Goal: Task Accomplishment & Management: Complete application form

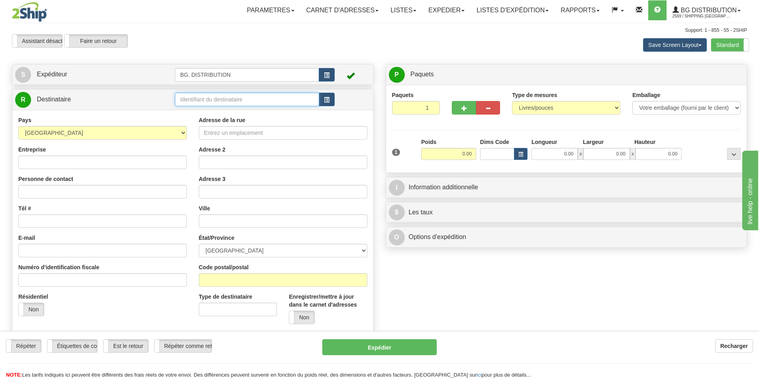
click at [219, 106] on input "text" at bounding box center [247, 100] width 144 height 14
click at [210, 112] on div "BG VAN" at bounding box center [245, 112] width 137 height 9
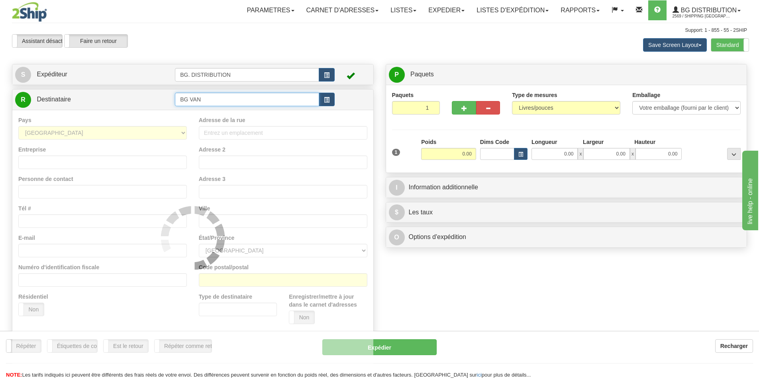
type input "BG VAN"
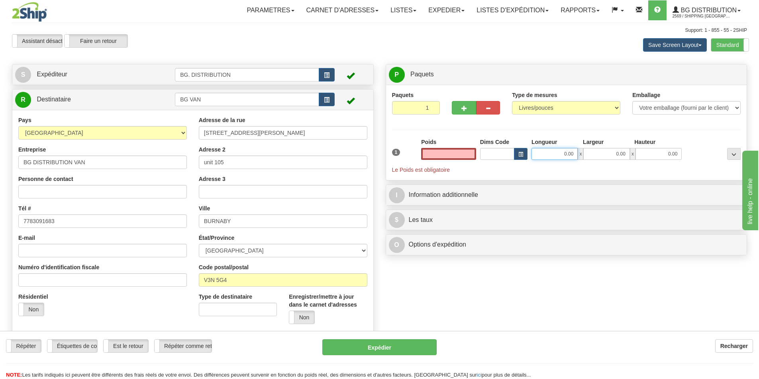
type input "0.00"
click at [543, 156] on input "0.00" at bounding box center [554, 154] width 46 height 12
type input "10.00"
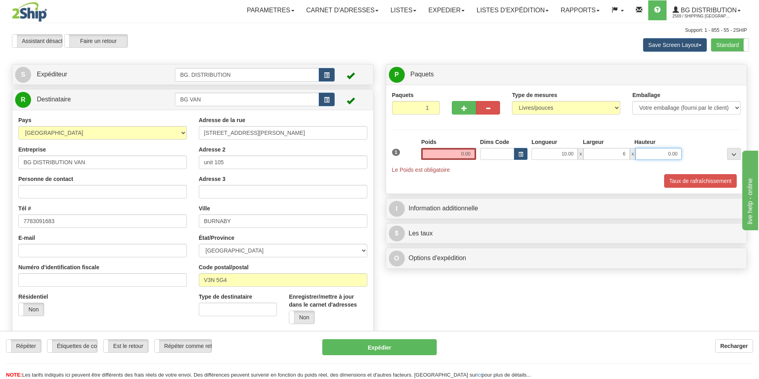
type input "6.00"
type input "3.00"
click at [456, 154] on input "0.00" at bounding box center [448, 154] width 55 height 12
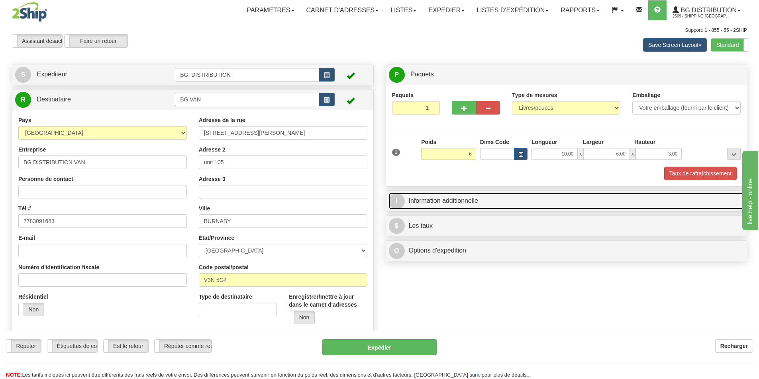
type input "6.00"
click at [496, 199] on link "I Information additionnelle" at bounding box center [566, 201] width 355 height 16
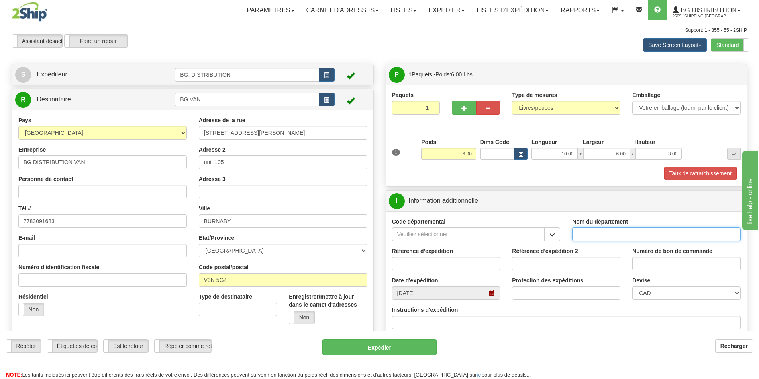
click at [582, 234] on input "Nom du département" at bounding box center [656, 235] width 168 height 14
type input "."
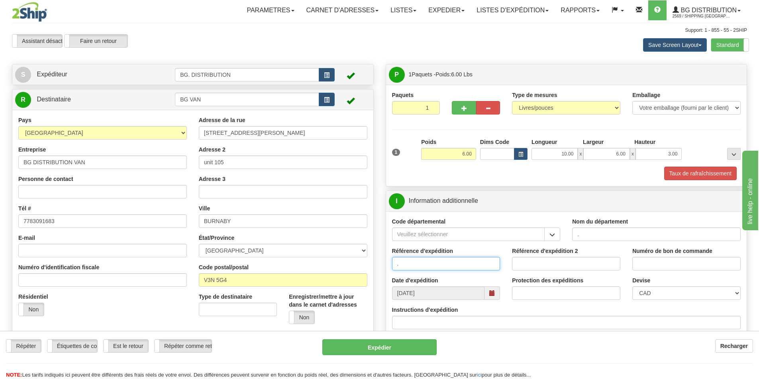
type input "."
click at [436, 325] on input "Instructions d'expédition" at bounding box center [566, 323] width 349 height 14
type input "167921-00"
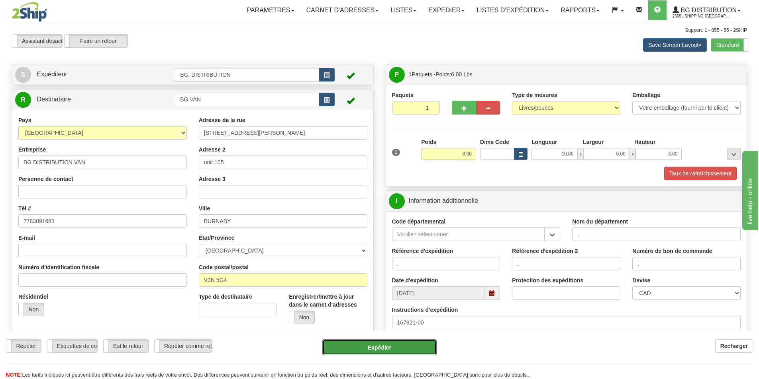
click at [383, 345] on button "Expédier" at bounding box center [379, 348] width 114 height 16
type input "200"
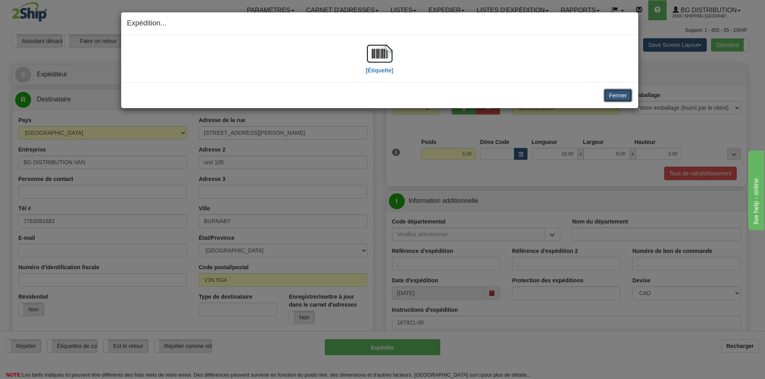
click at [627, 100] on button "Fermer" at bounding box center [617, 96] width 28 height 14
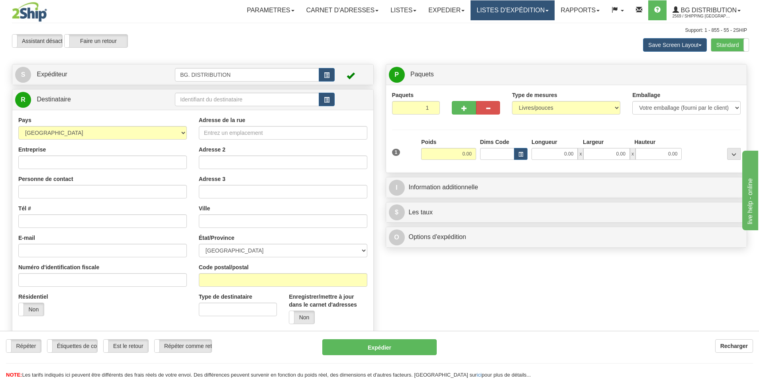
click at [505, 14] on link "LISTES D'EXPÉDITION" at bounding box center [512, 10] width 84 height 20
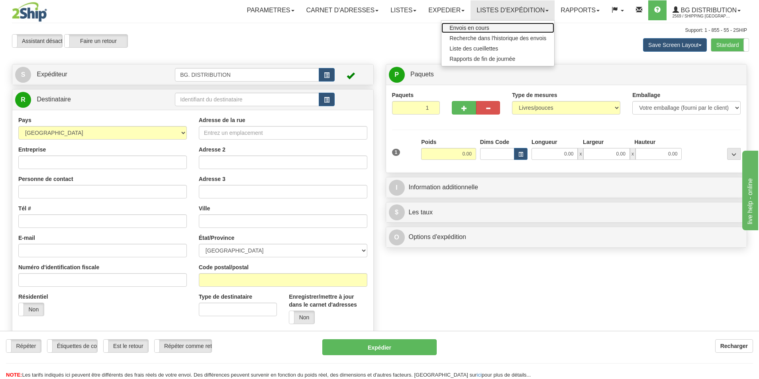
click at [487, 31] on link "Envois en cours" at bounding box center [497, 28] width 113 height 10
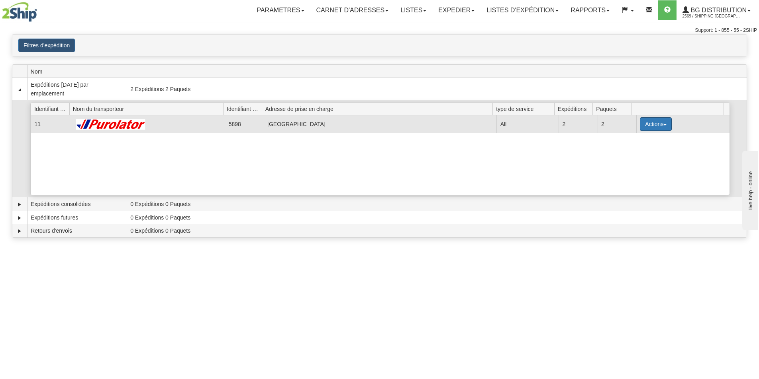
click at [660, 123] on button "Actions" at bounding box center [656, 124] width 32 height 14
click at [630, 139] on span "Détails" at bounding box center [626, 139] width 22 height 6
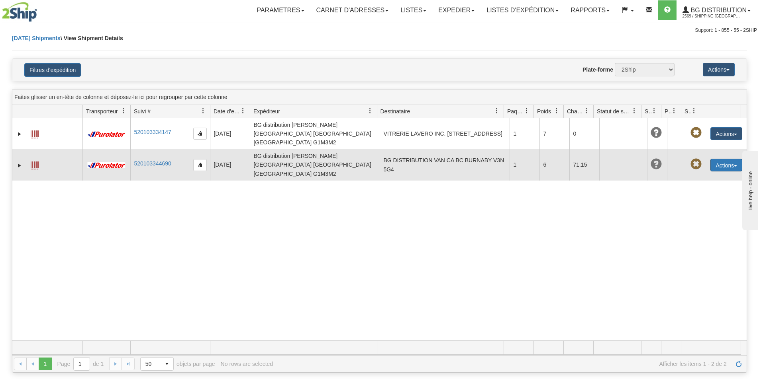
click at [731, 159] on button "Actions" at bounding box center [726, 165] width 32 height 13
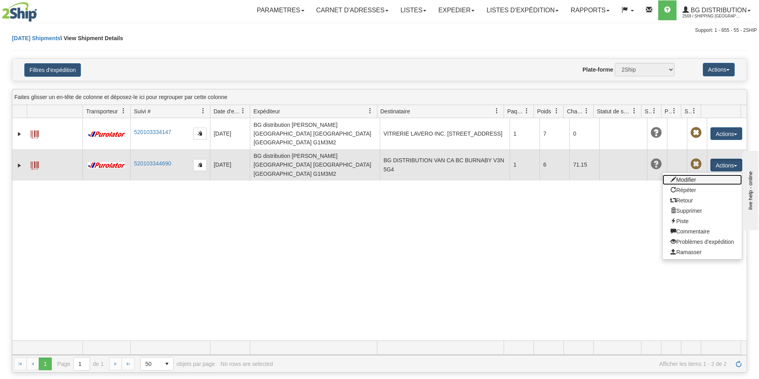
click at [675, 175] on link "Modifier" at bounding box center [701, 180] width 79 height 10
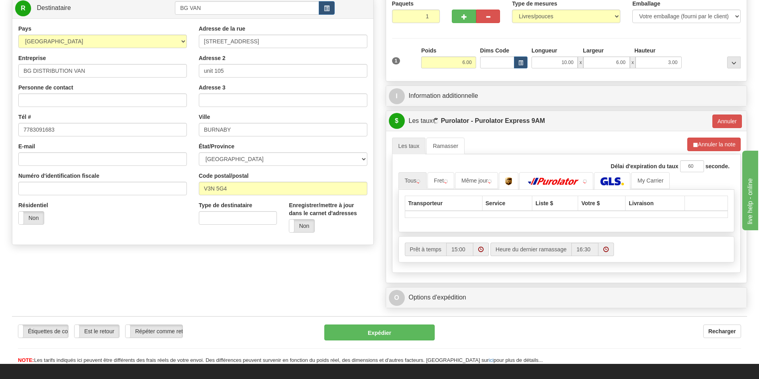
scroll to position [119, 0]
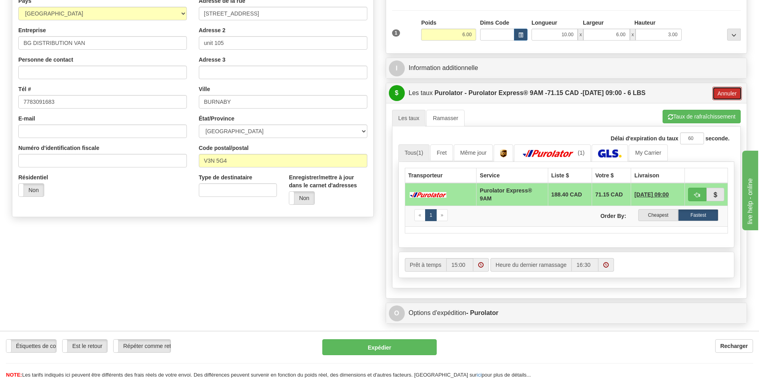
click at [720, 91] on button "Annuler" at bounding box center [726, 94] width 29 height 14
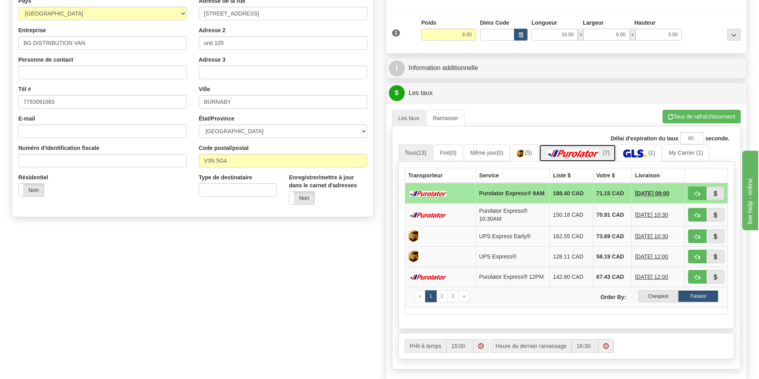
click at [589, 153] on img at bounding box center [573, 154] width 56 height 8
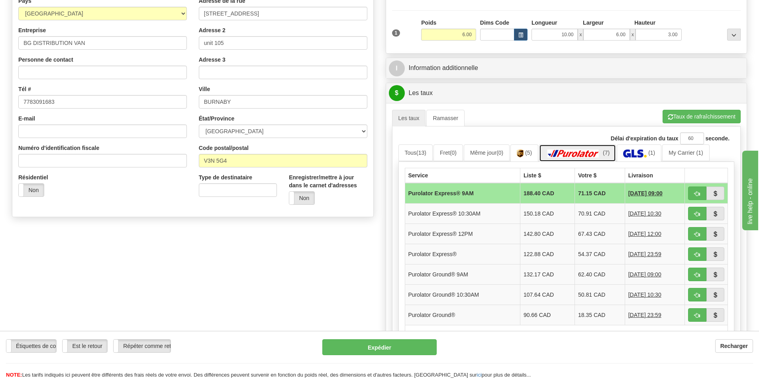
click at [589, 153] on img at bounding box center [573, 154] width 56 height 8
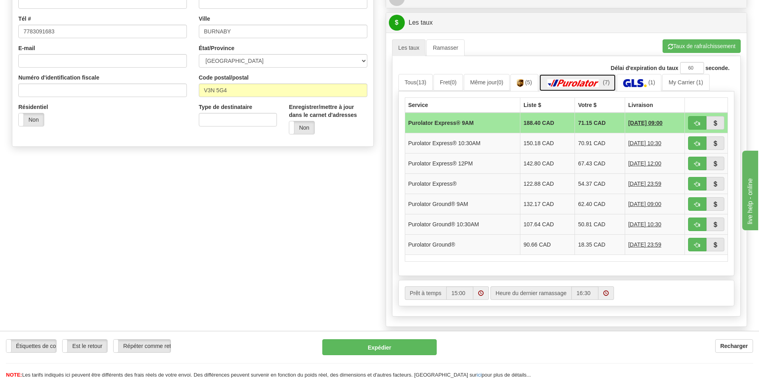
scroll to position [199, 0]
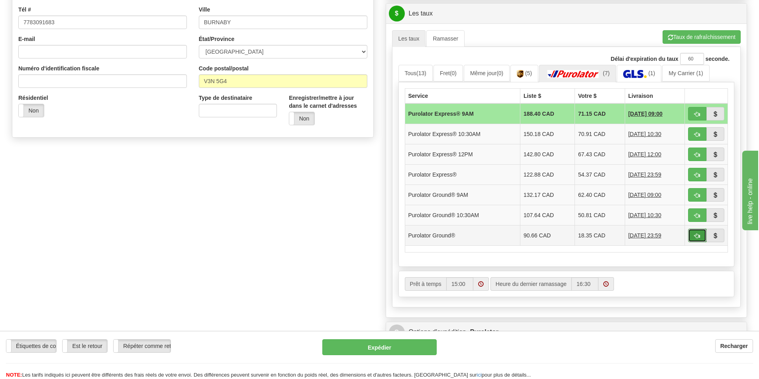
click at [691, 233] on button "button" at bounding box center [697, 236] width 18 height 14
type input "260"
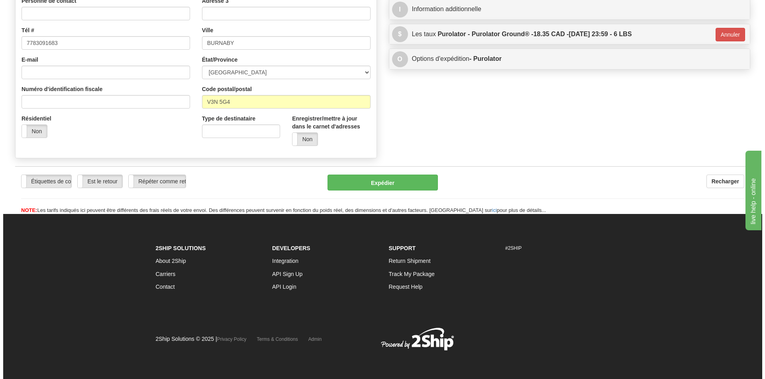
scroll to position [178, 0]
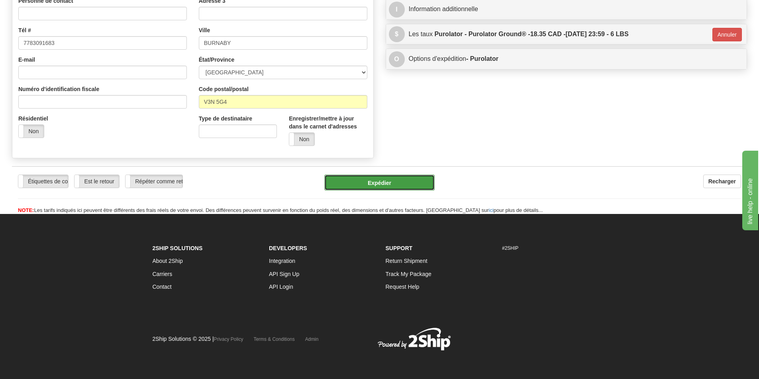
click at [391, 181] on button "Expédier" at bounding box center [379, 183] width 110 height 16
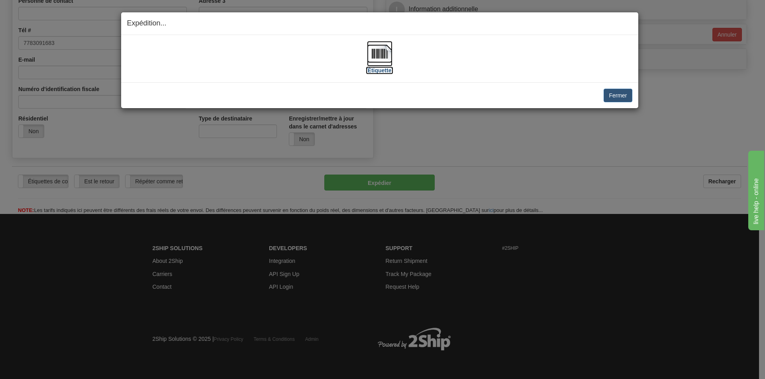
click at [387, 58] on img at bounding box center [379, 53] width 25 height 25
click at [626, 101] on button "Fermer" at bounding box center [617, 96] width 28 height 14
click at [618, 95] on button "Fermer" at bounding box center [617, 96] width 28 height 14
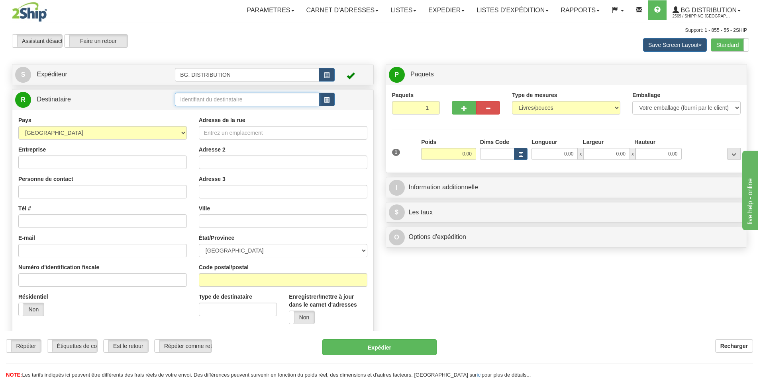
click at [212, 99] on input "text" at bounding box center [247, 100] width 144 height 14
click at [215, 110] on div "BG WIN" at bounding box center [245, 112] width 137 height 9
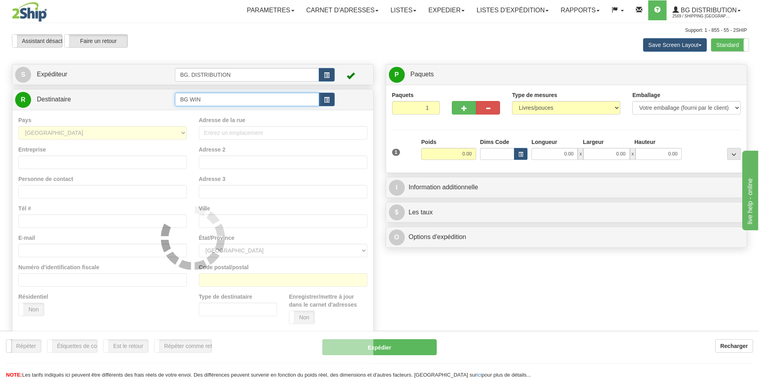
type input "BG WIN"
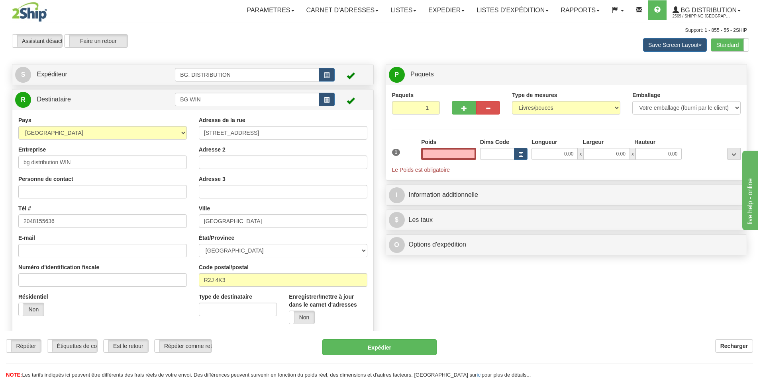
type input "0.00"
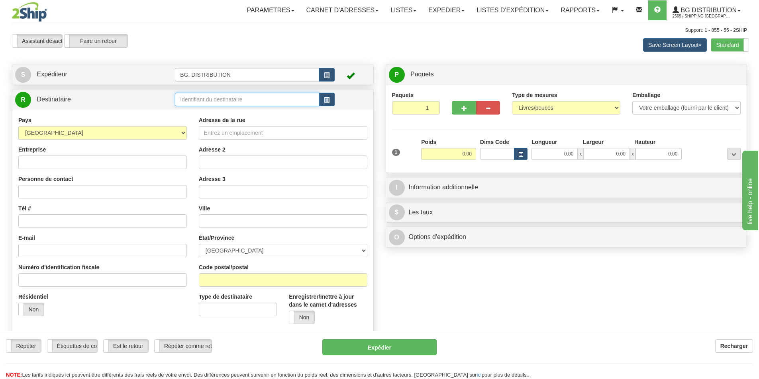
click at [251, 100] on input "text" at bounding box center [247, 100] width 144 height 14
click at [242, 112] on div "BG WIN" at bounding box center [245, 112] width 137 height 9
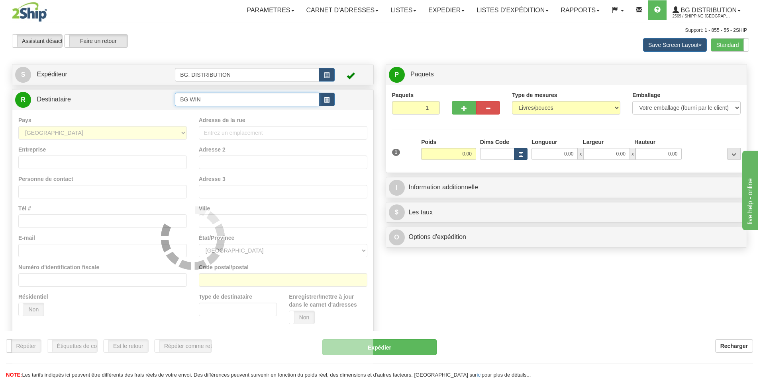
type input "BG WIN"
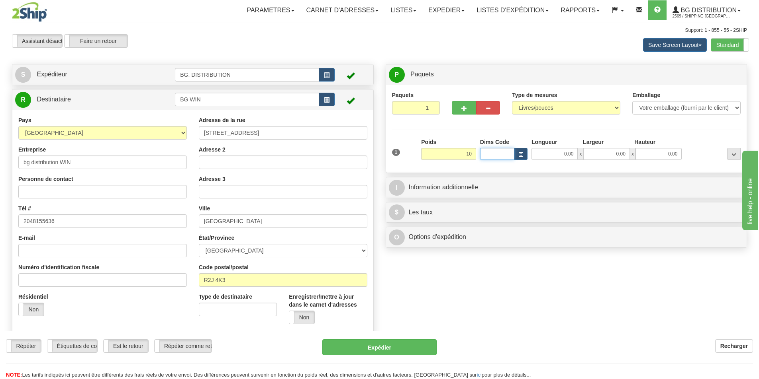
type input "10.00"
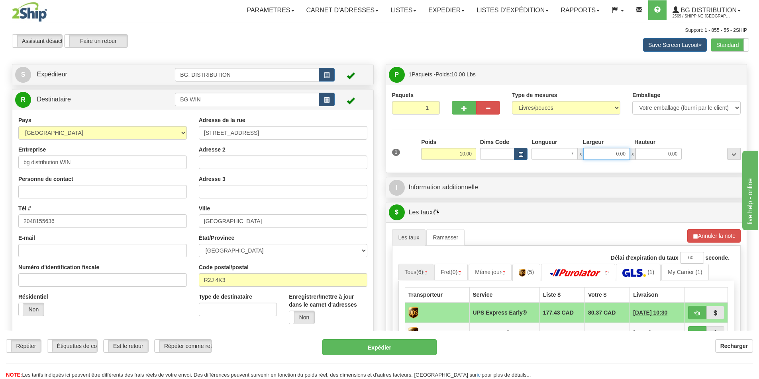
type input "7.00"
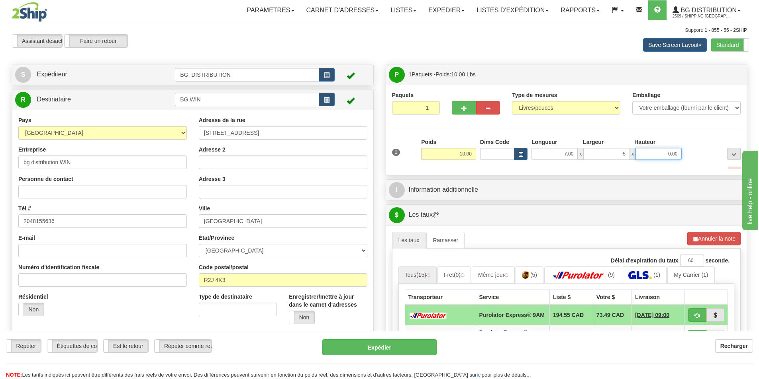
type input "5.00"
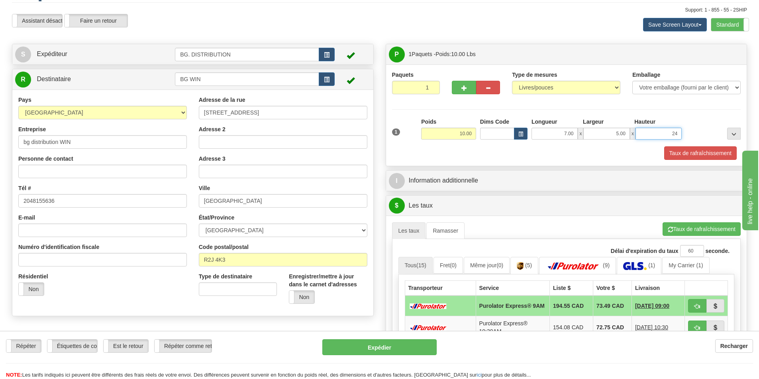
scroll to position [40, 0]
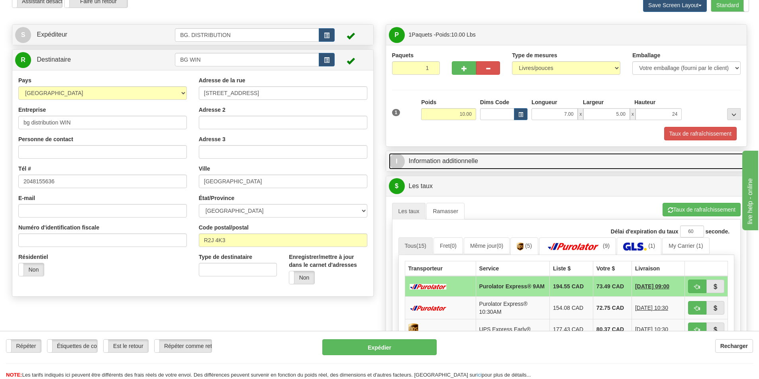
type input "24.00"
click at [454, 163] on link "I Information additionnelle" at bounding box center [566, 161] width 355 height 16
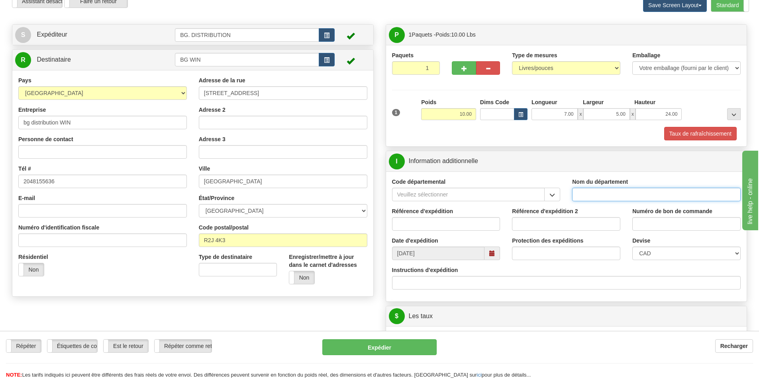
click at [627, 194] on input "Nom du département" at bounding box center [656, 195] width 168 height 14
type input "."
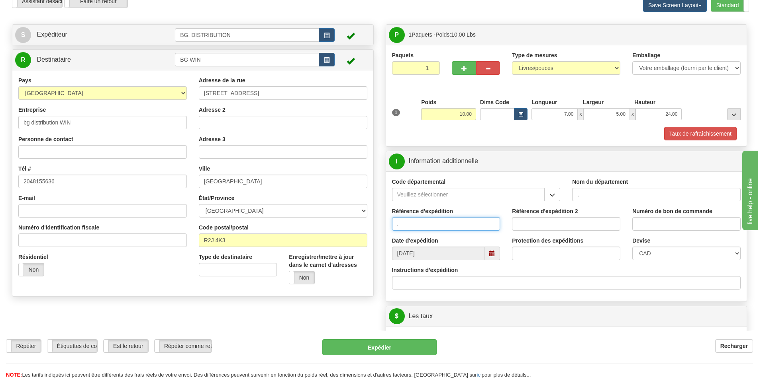
type input "."
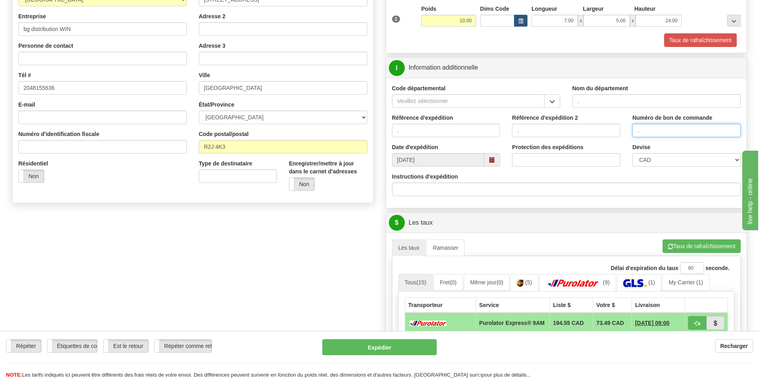
scroll to position [159, 0]
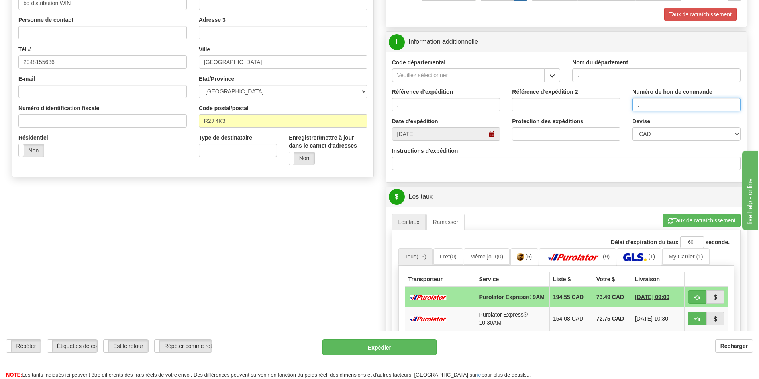
type input "."
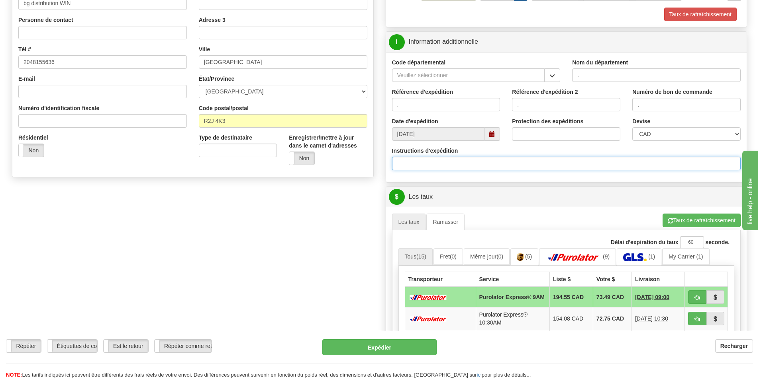
click at [446, 158] on input "Instructions d'expédition" at bounding box center [566, 164] width 349 height 14
type input "167886-00"
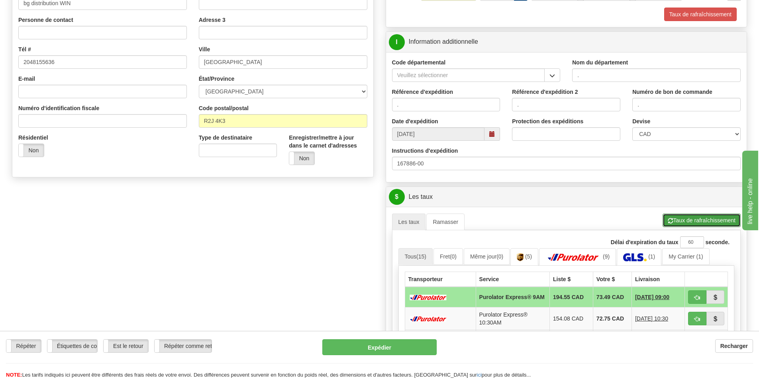
click at [702, 216] on button "Taux de rafraîchissement" at bounding box center [701, 221] width 78 height 14
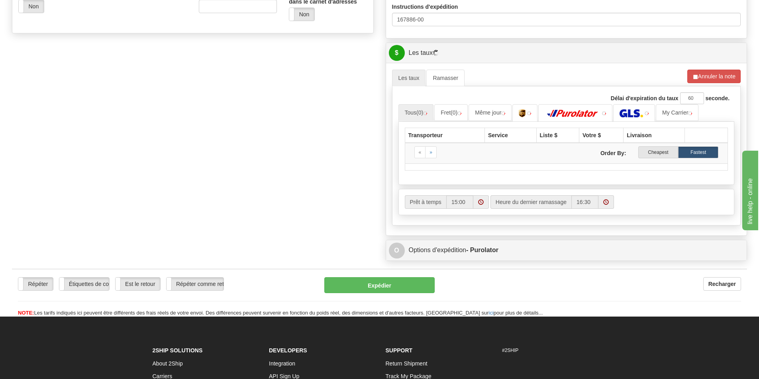
scroll to position [319, 0]
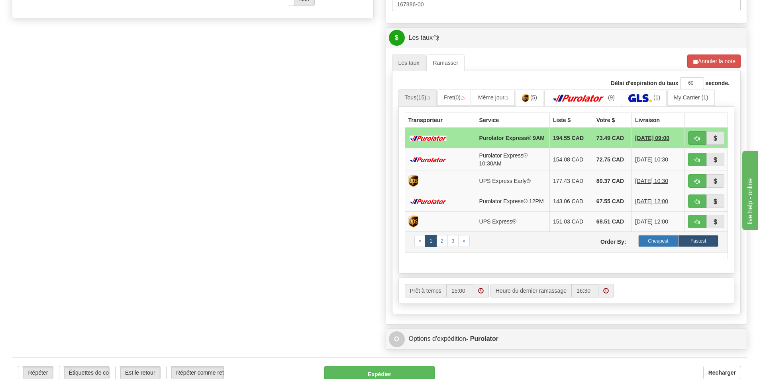
click at [657, 243] on label "Cheapest" at bounding box center [658, 241] width 40 height 12
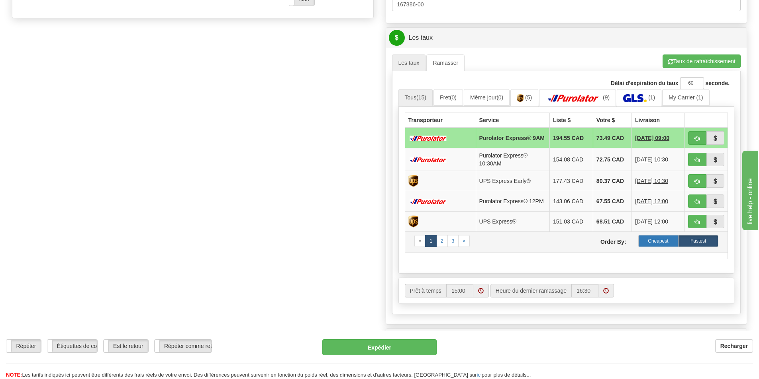
click at [659, 247] on label "Cheapest" at bounding box center [658, 241] width 40 height 12
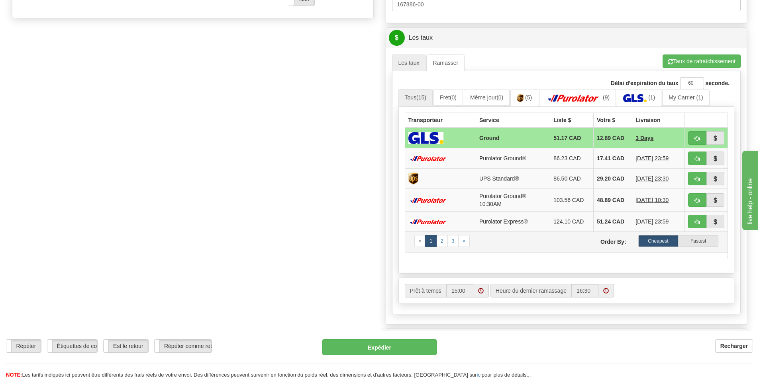
click at [659, 248] on td "« 1 2 3 » Order By: Cheapest Fastest" at bounding box center [566, 242] width 323 height 21
click at [696, 138] on span "button" at bounding box center [697, 138] width 6 height 5
type input "1"
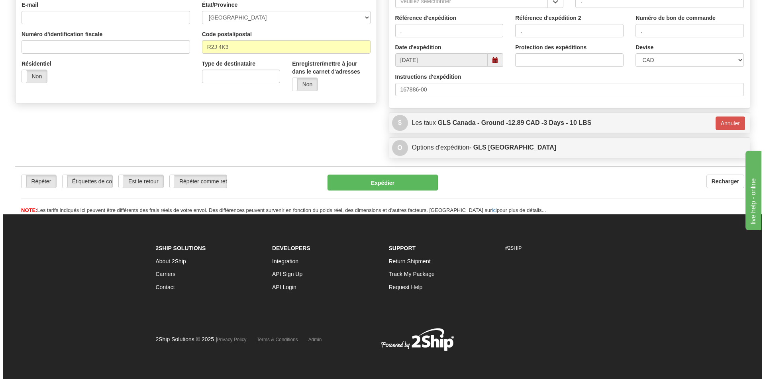
scroll to position [234, 0]
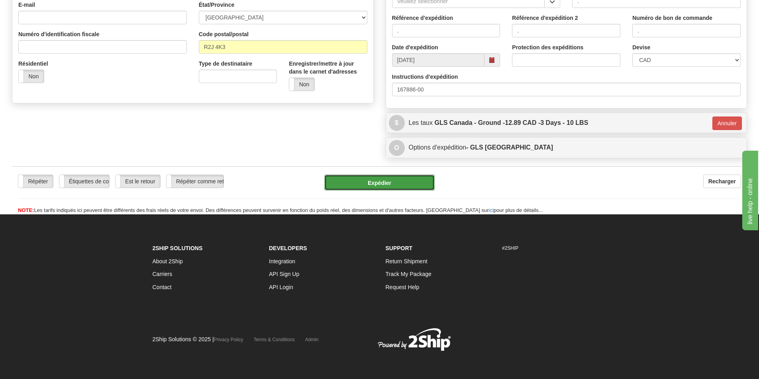
click at [366, 182] on button "Expédier" at bounding box center [379, 183] width 110 height 16
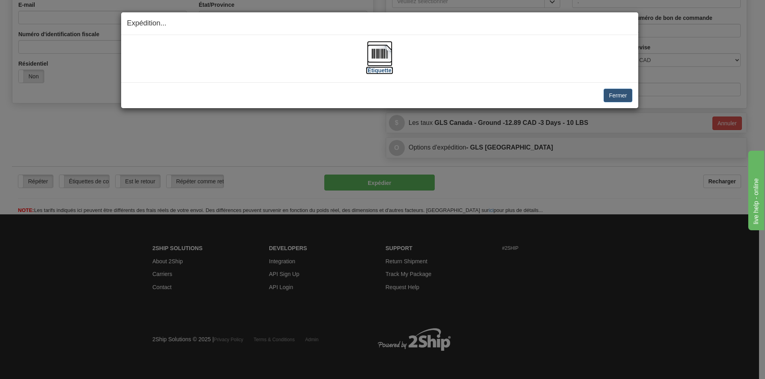
click at [377, 58] on img at bounding box center [379, 53] width 25 height 25
click at [612, 100] on button "Fermer" at bounding box center [617, 96] width 28 height 14
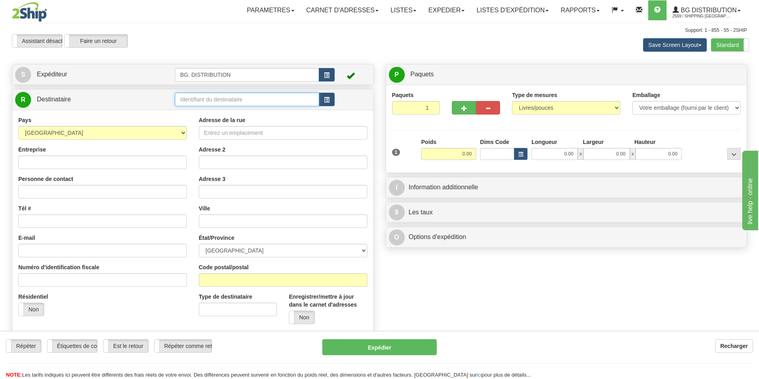
click at [244, 99] on input "text" at bounding box center [247, 100] width 144 height 14
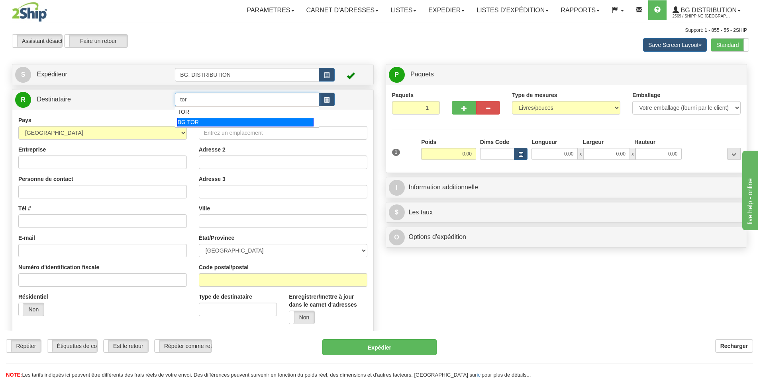
click at [207, 124] on div "BG TOR" at bounding box center [245, 122] width 137 height 9
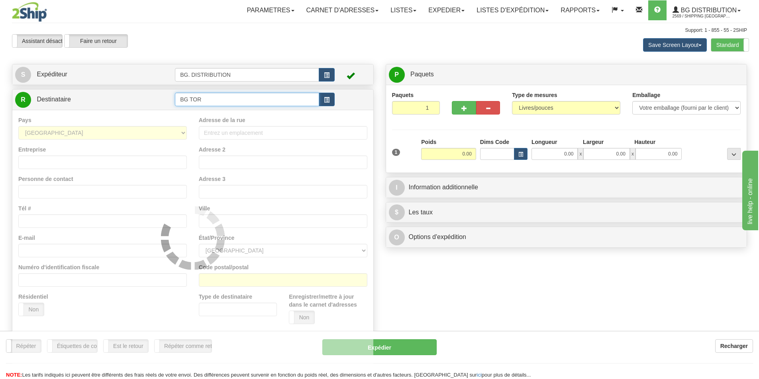
type input "BG TOR"
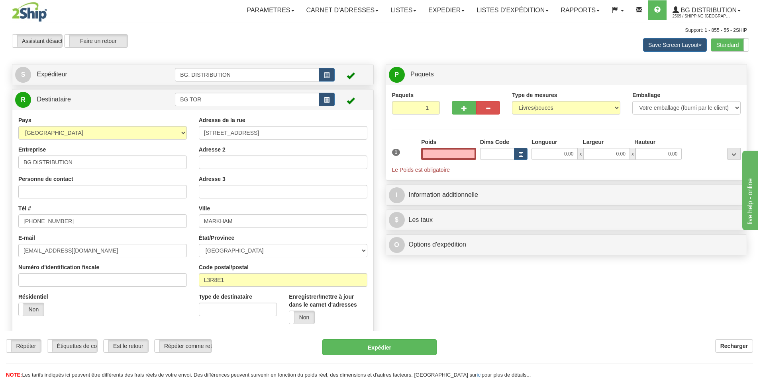
type input "0.00"
click at [465, 106] on span "button" at bounding box center [464, 108] width 6 height 5
type input "2"
click at [723, 77] on span "Niveau du package" at bounding box center [718, 75] width 41 height 6
radio input "true"
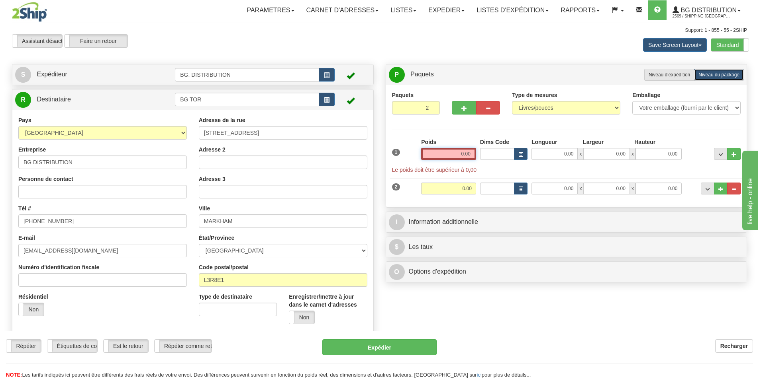
click at [454, 155] on input "0.00" at bounding box center [448, 154] width 55 height 12
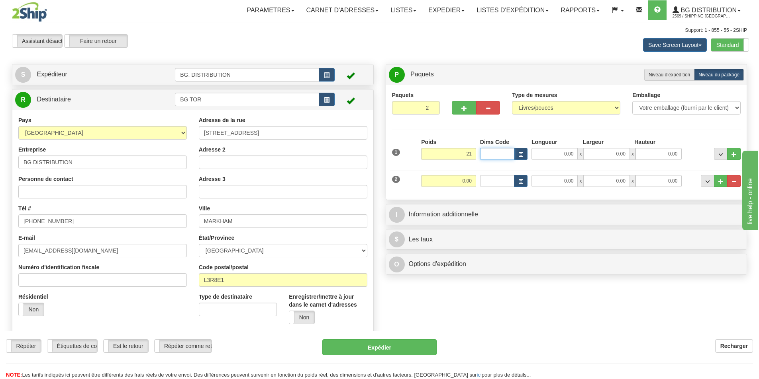
type input "21.00"
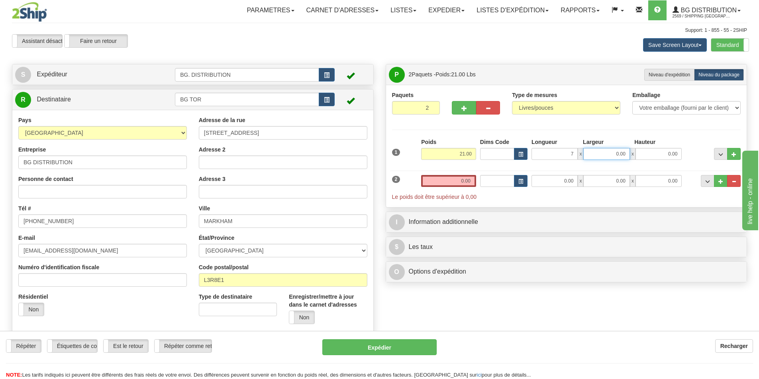
type input "7.00"
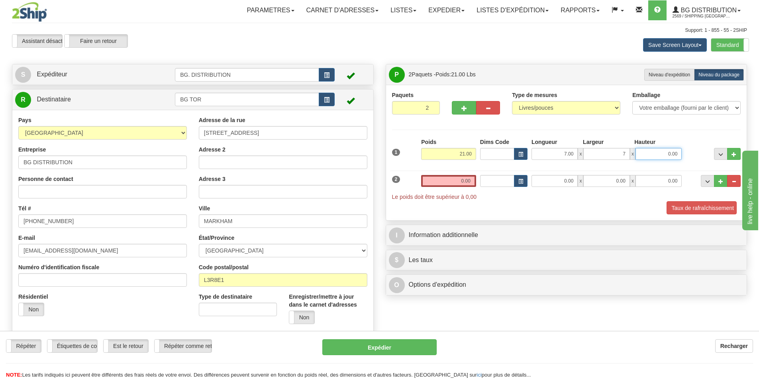
type input "7.00"
click at [738, 155] on button "..." at bounding box center [734, 154] width 14 height 12
type input "3"
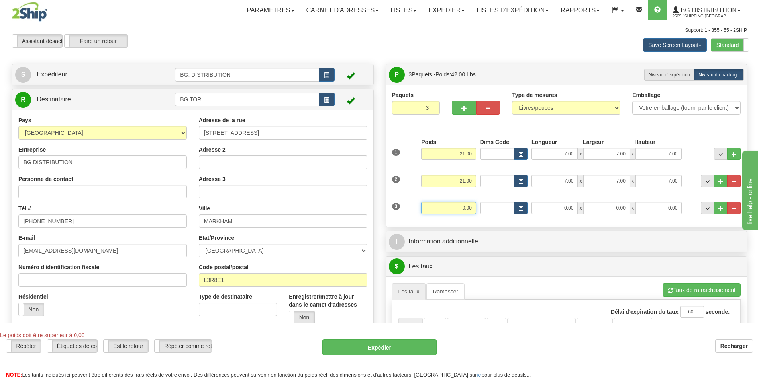
click at [461, 205] on input "0.00" at bounding box center [448, 208] width 55 height 12
type input "12.00"
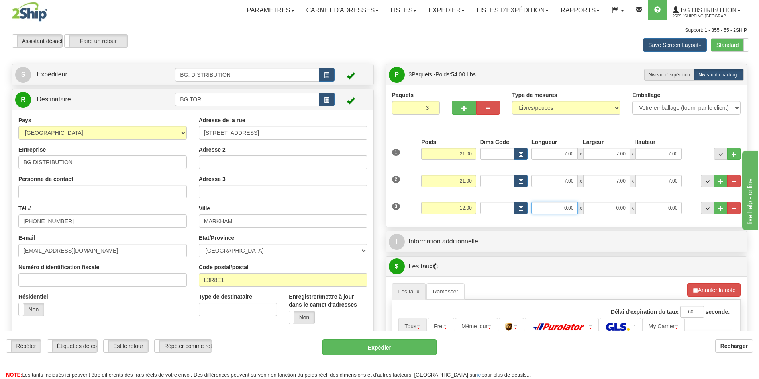
click at [550, 207] on input "0.00" at bounding box center [554, 208] width 46 height 12
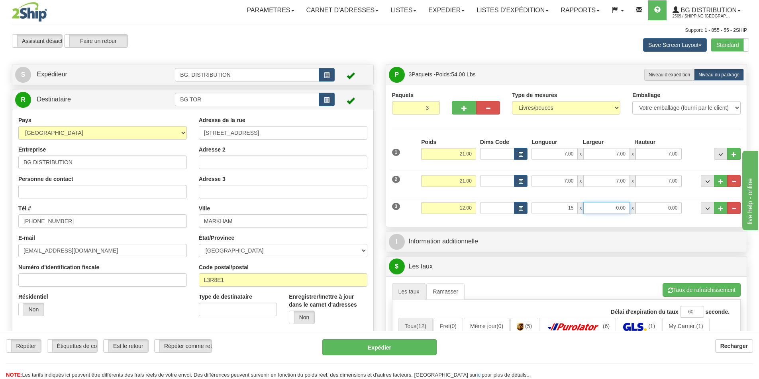
type input "15.00"
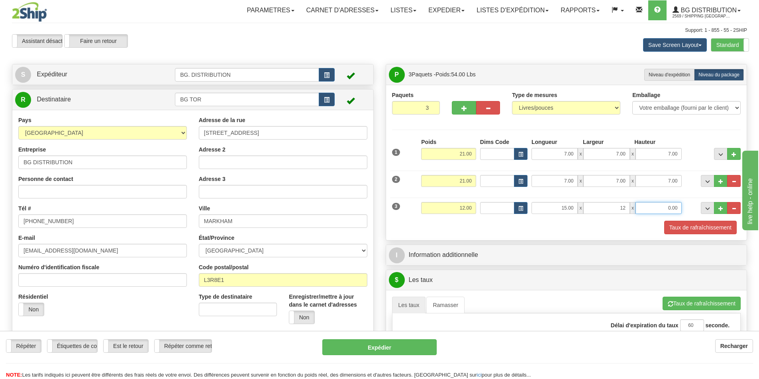
type input "12.00"
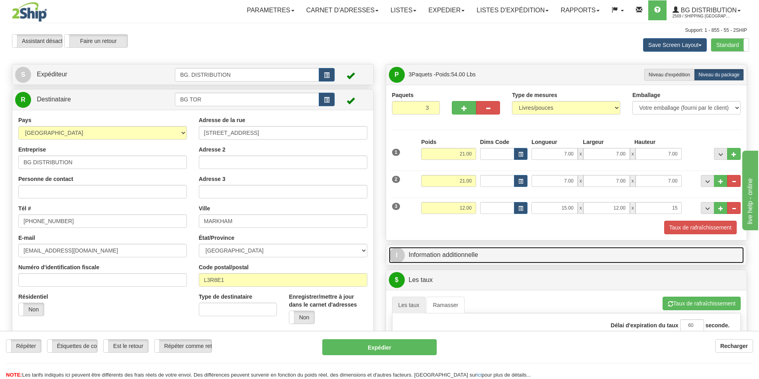
type input "15.00"
click at [474, 251] on link "I Information additionnelle" at bounding box center [566, 255] width 355 height 16
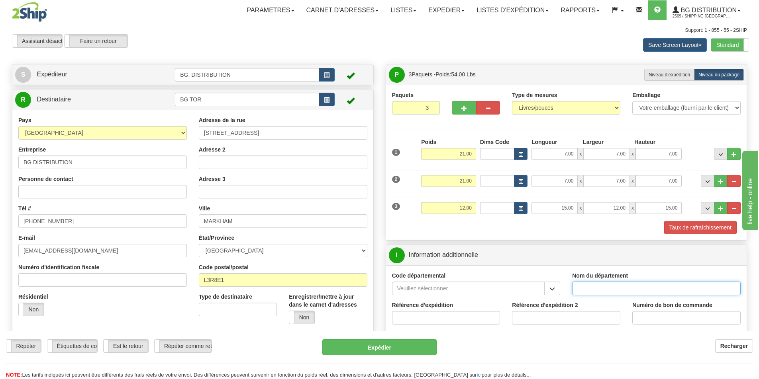
click at [593, 285] on input "Nom du département" at bounding box center [656, 289] width 168 height 14
type input "."
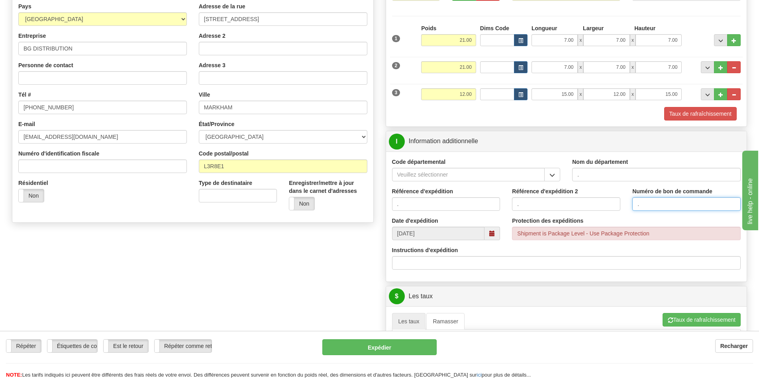
scroll to position [119, 0]
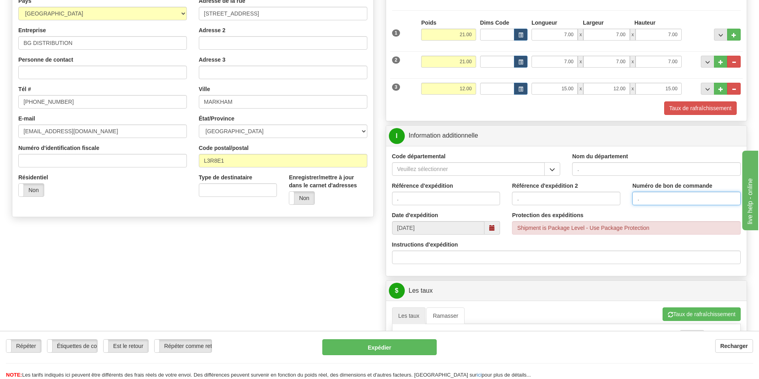
type input "."
click at [481, 265] on div "Instructions d'expédition" at bounding box center [566, 255] width 361 height 29
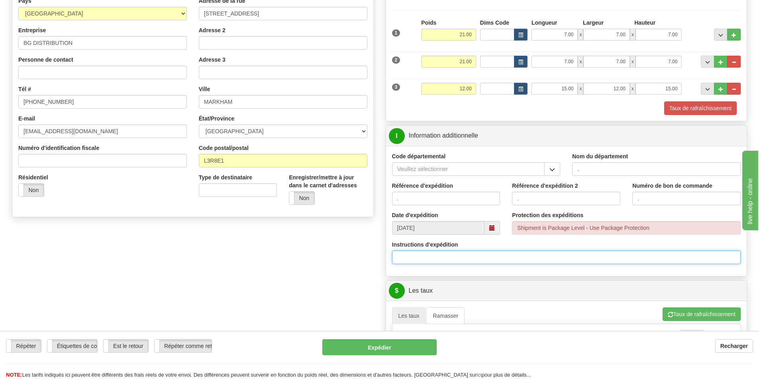
click at [479, 256] on input "Instructions d'expédition" at bounding box center [566, 258] width 349 height 14
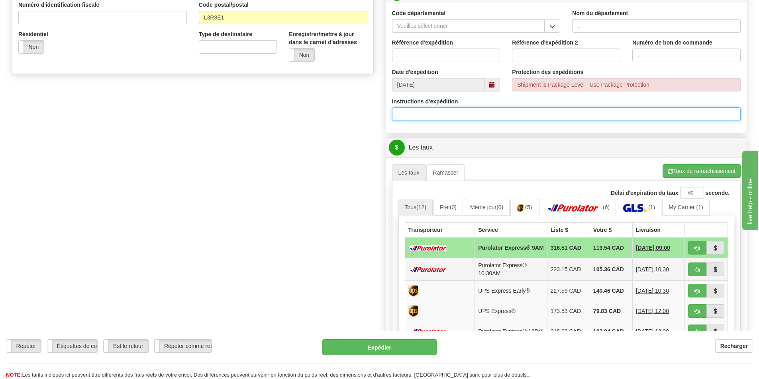
scroll to position [279, 0]
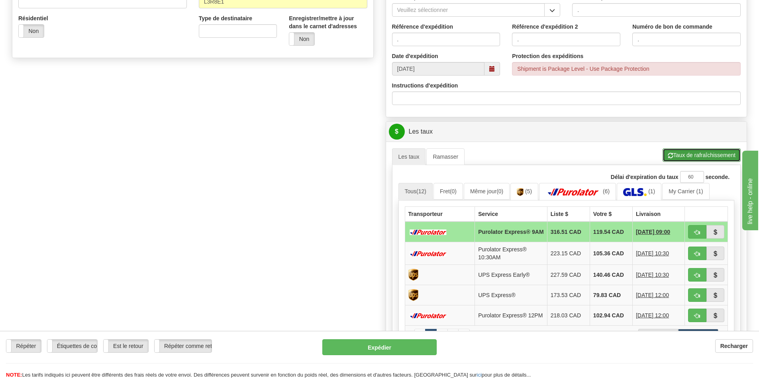
click at [693, 155] on button "Taux de rafraîchissement" at bounding box center [701, 156] width 78 height 14
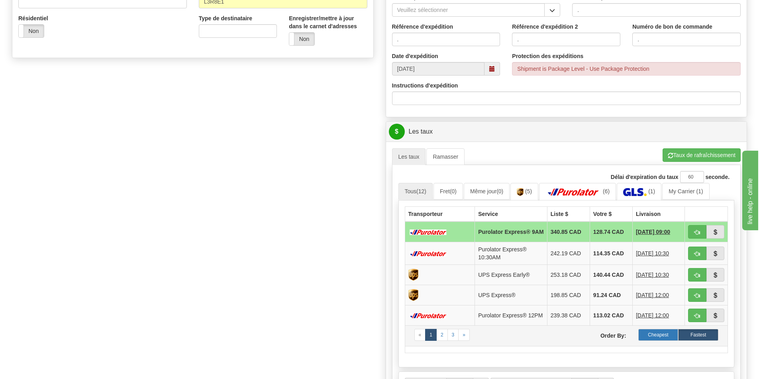
click at [659, 337] on label "Cheapest" at bounding box center [658, 335] width 40 height 12
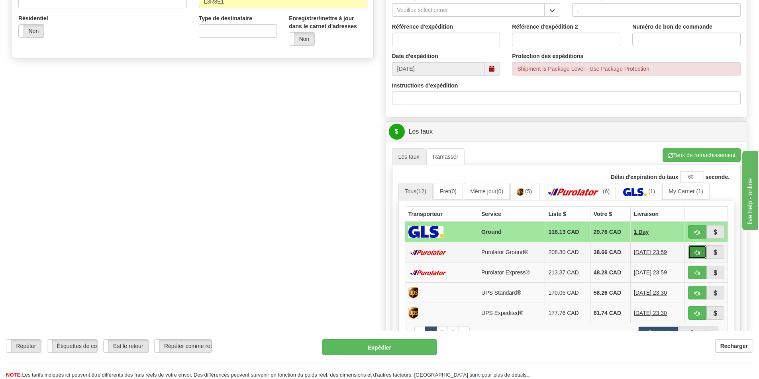
click at [693, 253] on button "button" at bounding box center [697, 253] width 18 height 14
type input "260"
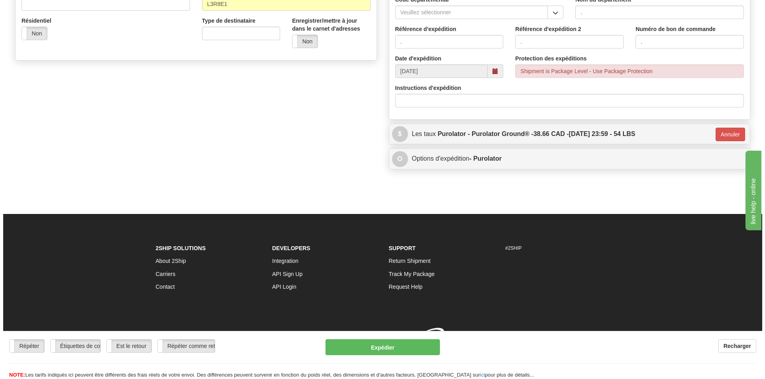
scroll to position [278, 0]
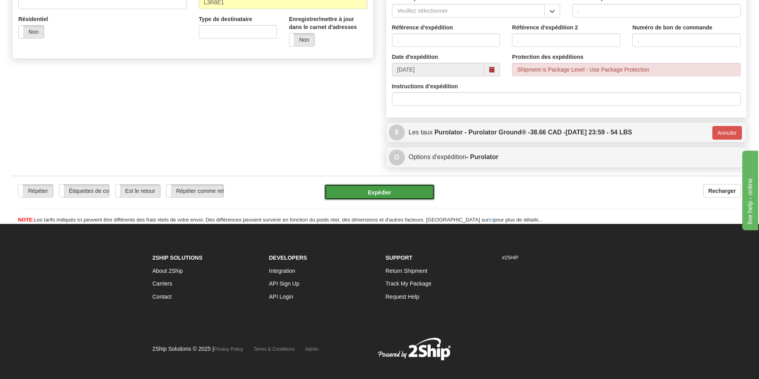
click at [355, 192] on button "Expédier" at bounding box center [379, 192] width 110 height 16
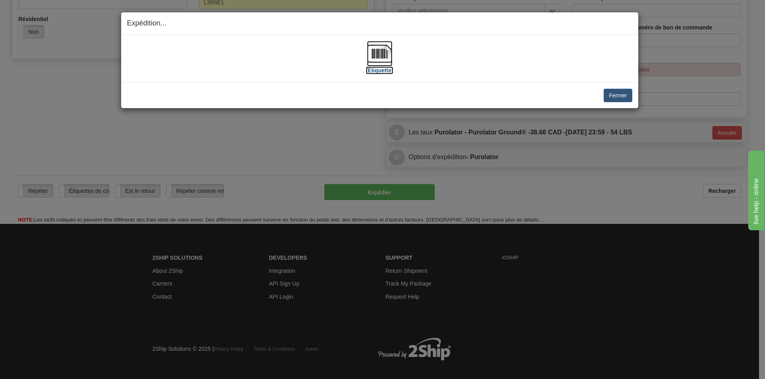
click at [374, 56] on img at bounding box center [379, 53] width 25 height 25
click at [613, 89] on button "Fermer" at bounding box center [617, 96] width 28 height 14
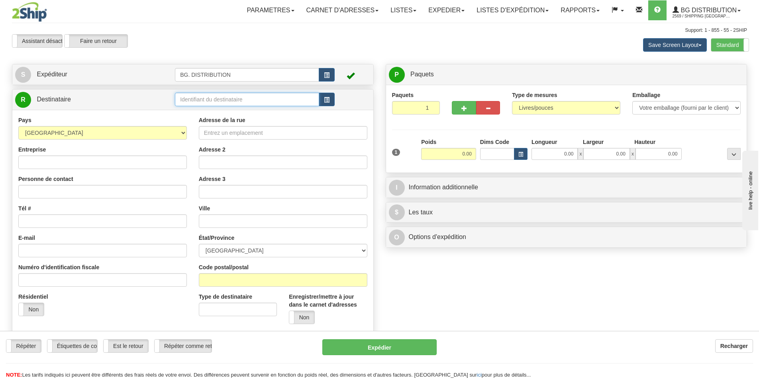
click at [244, 95] on input "text" at bounding box center [247, 100] width 144 height 14
click at [190, 111] on div "bg ott" at bounding box center [245, 112] width 137 height 9
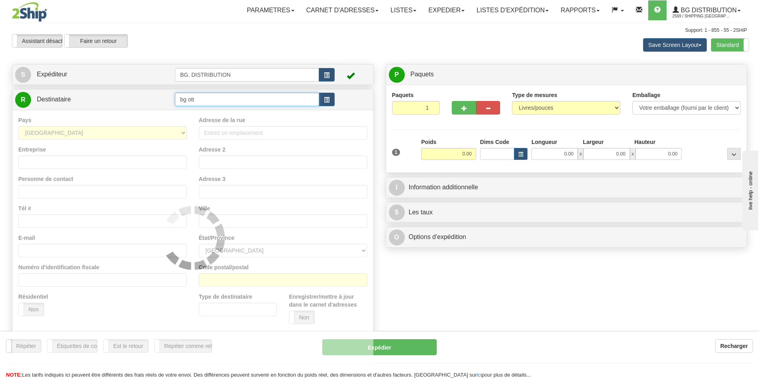
type input "bg ott"
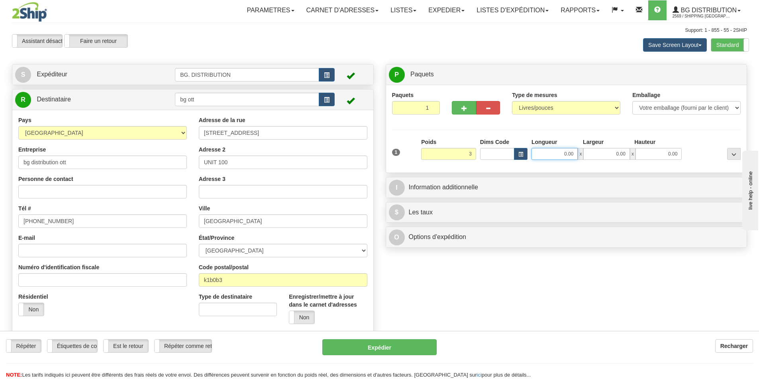
type input "3.00"
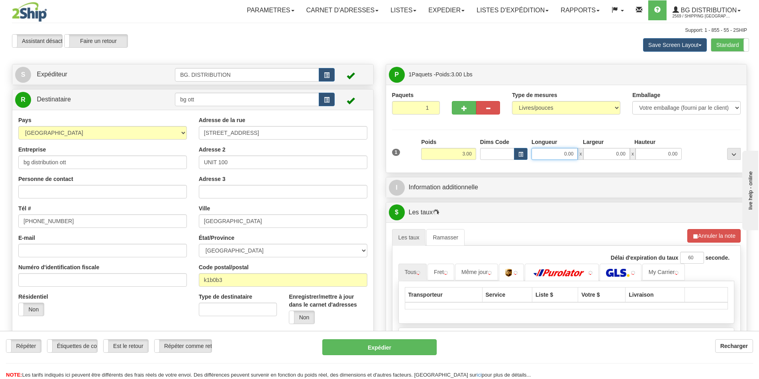
click at [543, 154] on input "0.00" at bounding box center [554, 154] width 46 height 12
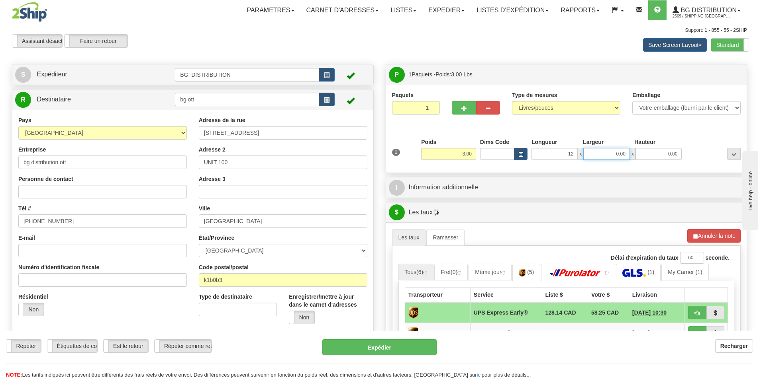
type input "12.00"
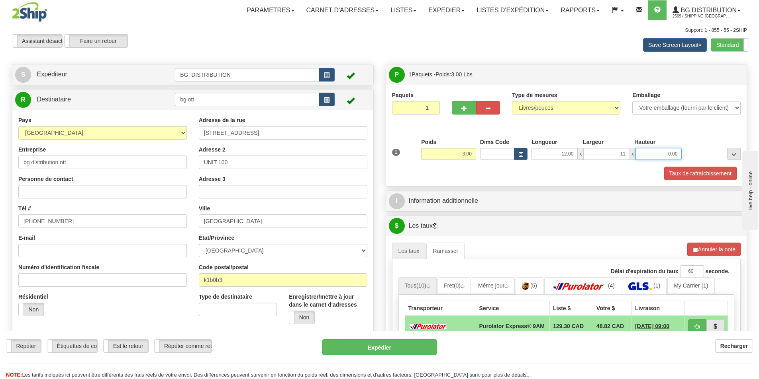
type input "11.00"
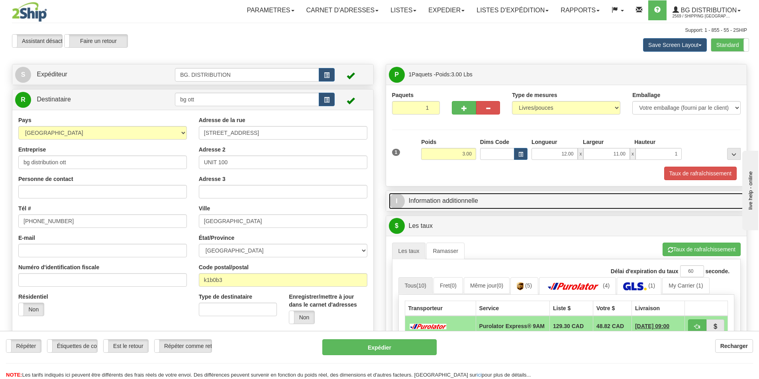
type input "1.00"
click at [514, 201] on link "I Information additionnelle" at bounding box center [566, 201] width 355 height 16
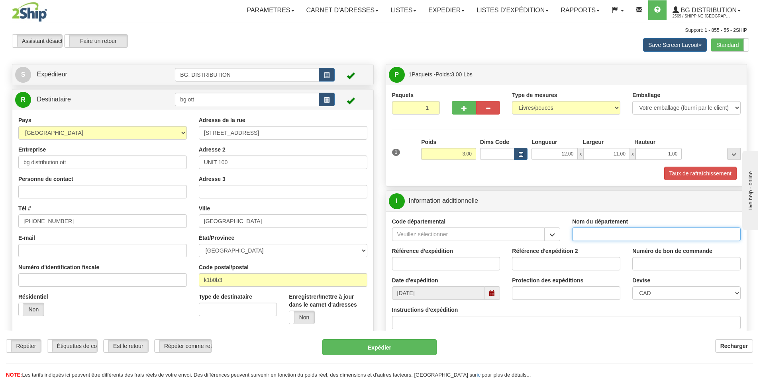
click at [632, 237] on input "Nom du département" at bounding box center [656, 235] width 168 height 14
type input "."
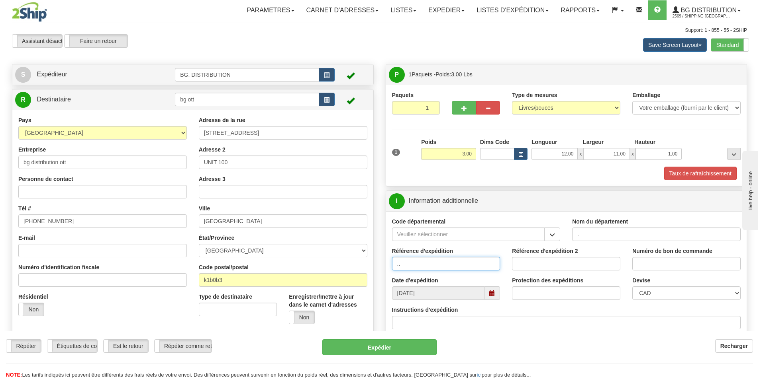
type input ".."
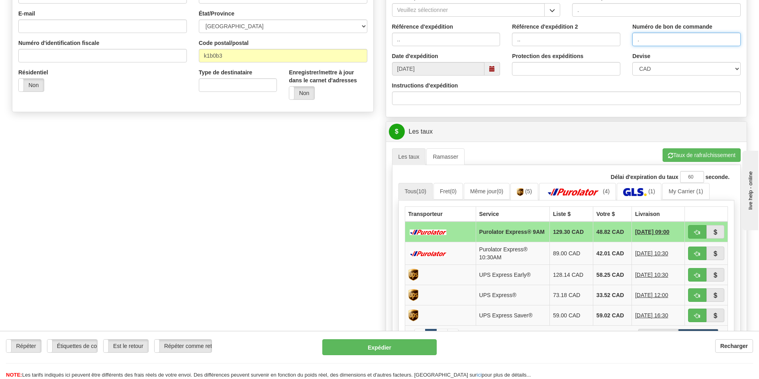
scroll to position [239, 0]
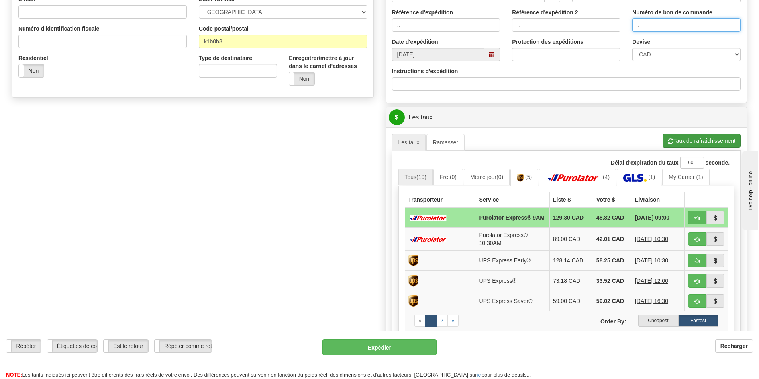
type input "."
click at [688, 137] on button "Taux de rafraîchissement" at bounding box center [701, 141] width 78 height 14
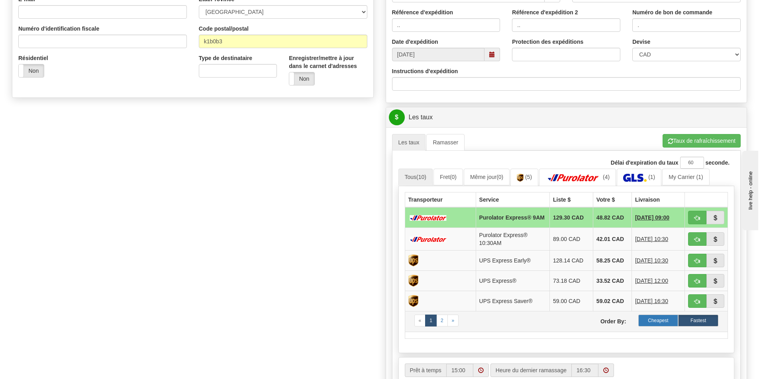
click at [660, 322] on label "Cheapest" at bounding box center [658, 321] width 40 height 12
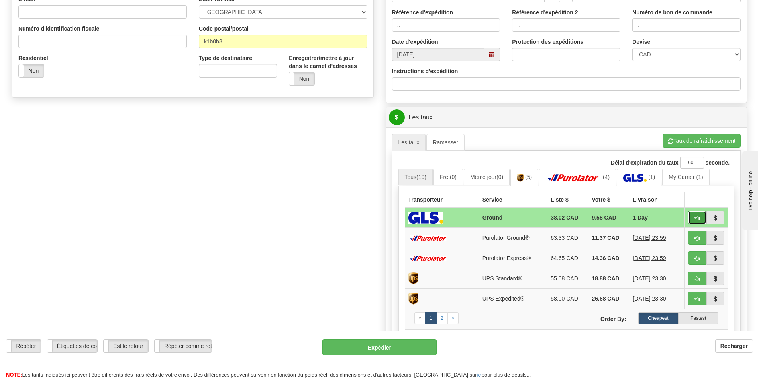
click at [695, 219] on span "button" at bounding box center [697, 218] width 6 height 5
type input "1"
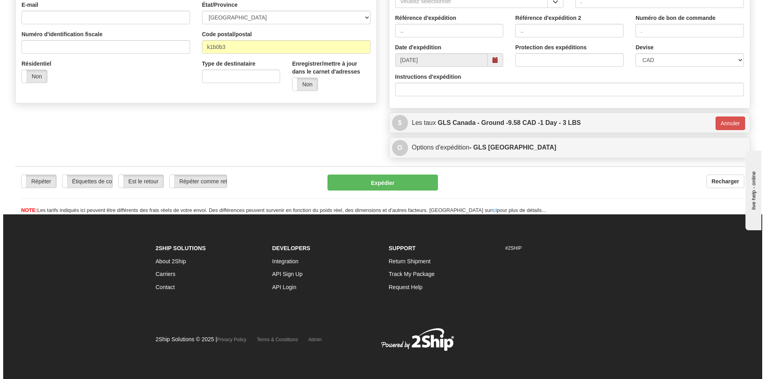
scroll to position [232, 0]
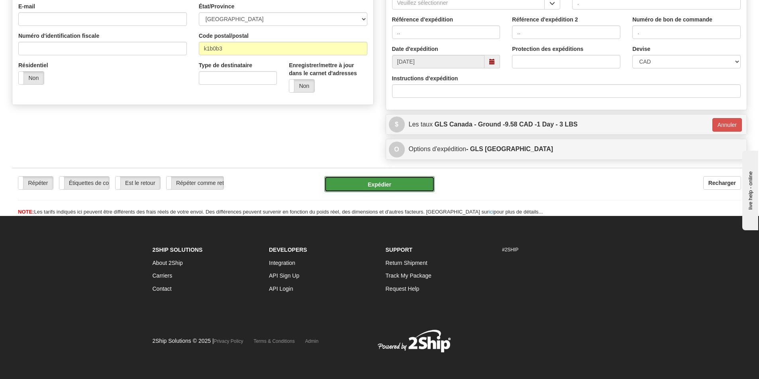
click at [401, 180] on button "Expédier" at bounding box center [379, 184] width 110 height 16
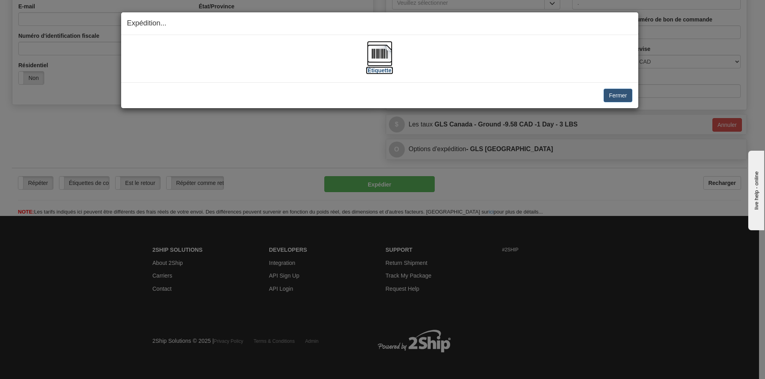
click at [390, 55] on img at bounding box center [379, 53] width 25 height 25
click at [373, 51] on img at bounding box center [379, 53] width 25 height 25
